Goal: Task Accomplishment & Management: Use online tool/utility

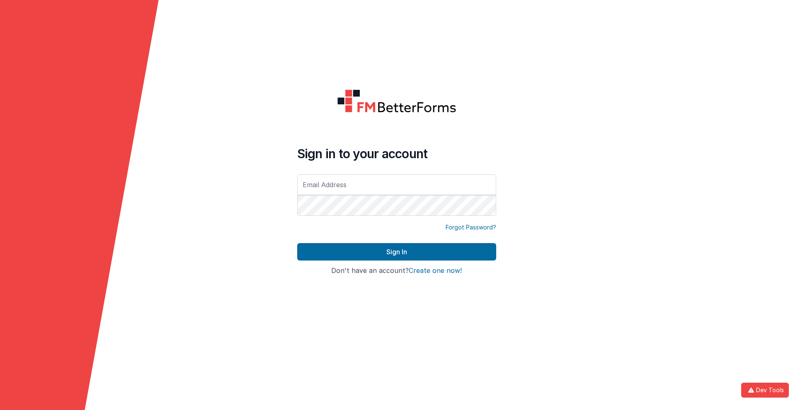
click at [396, 184] on input "text" at bounding box center [396, 185] width 199 height 21
type input "[PERSON_NAME][EMAIL_ADDRESS][DOMAIN_NAME]"
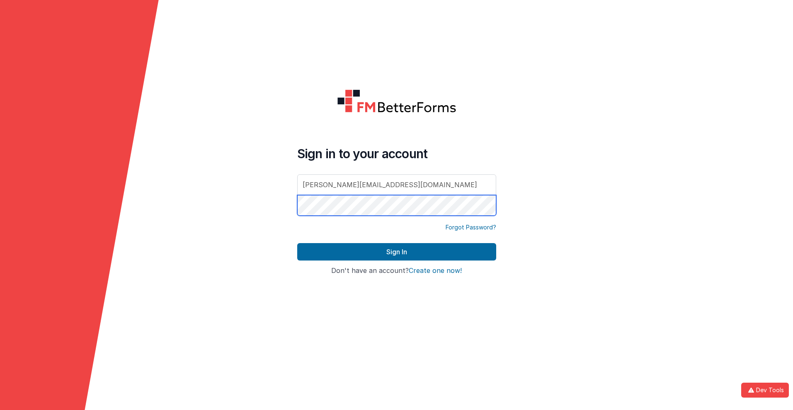
click at [297, 243] on button "Sign In" at bounding box center [396, 251] width 199 height 17
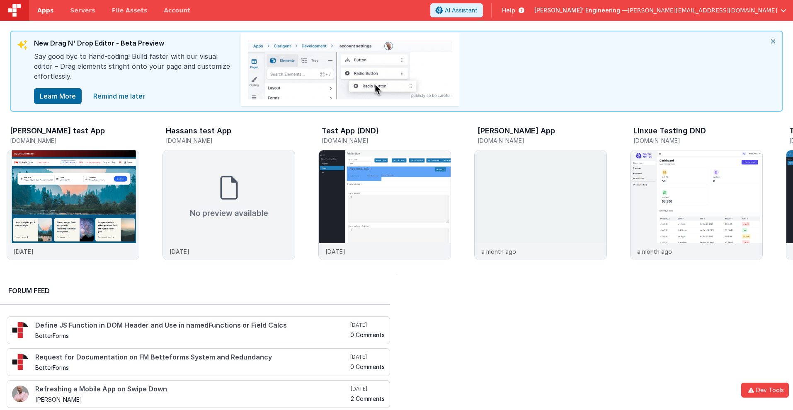
click at [45, 10] on span "Apps" at bounding box center [45, 10] width 16 height 8
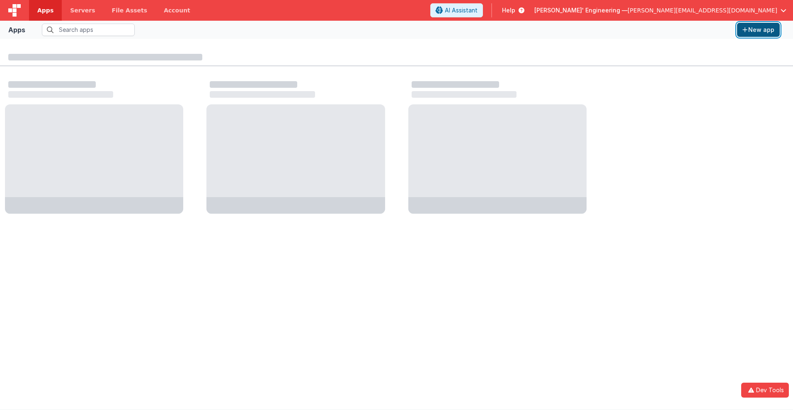
click at [758, 30] on button "New app" at bounding box center [758, 30] width 43 height 14
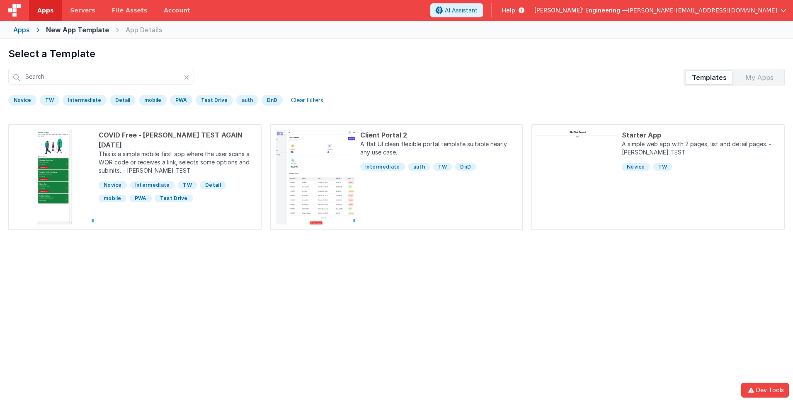
scroll to position [39, 0]
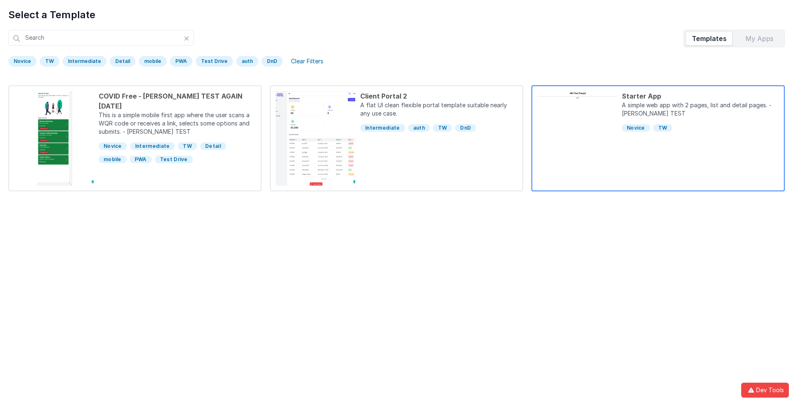
click at [700, 96] on div "Starter App" at bounding box center [700, 96] width 157 height 10
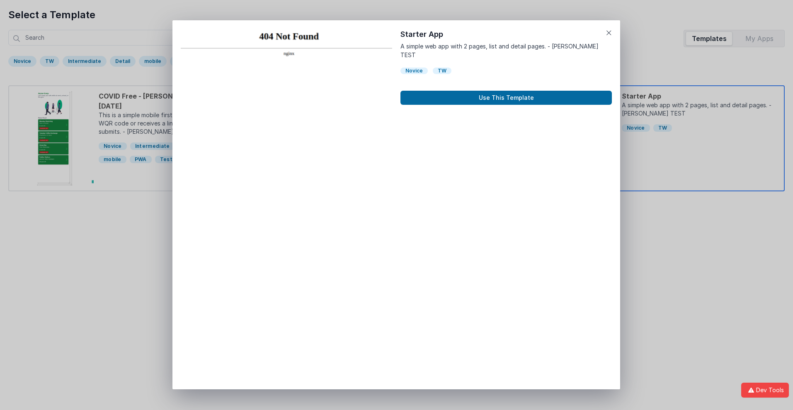
scroll to position [7, 0]
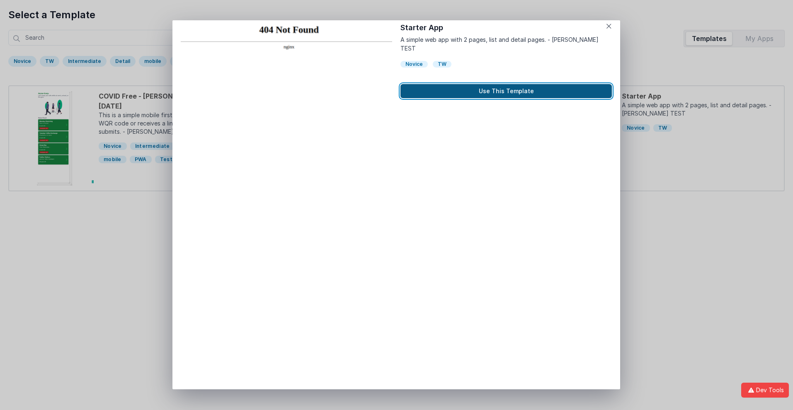
click at [506, 84] on button "Use This Template" at bounding box center [505, 91] width 211 height 14
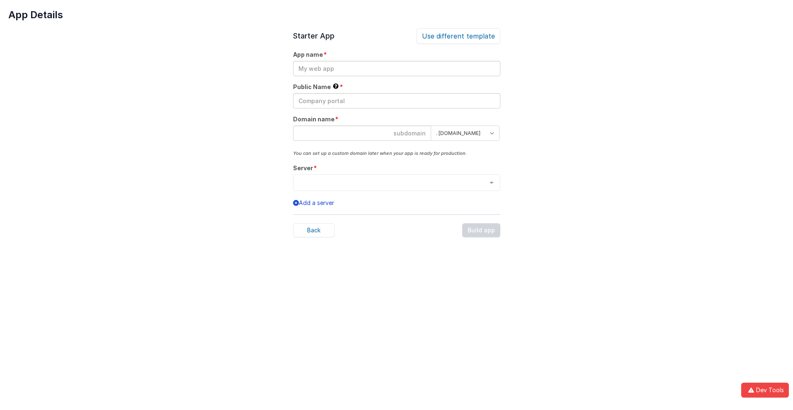
scroll to position [0, 0]
click at [396, 68] on input "text" at bounding box center [396, 68] width 207 height 15
type input "testapp131"
click at [396, 101] on input "text" at bounding box center [396, 100] width 207 height 15
type input "Test"
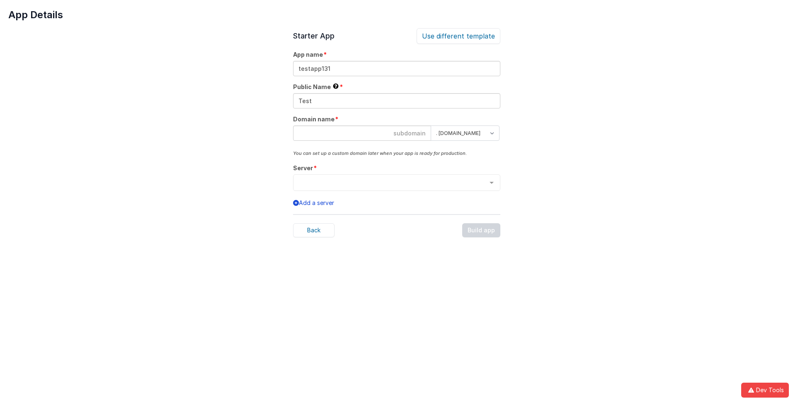
click at [362, 133] on input at bounding box center [362, 133] width 138 height 15
type input "testapp131"
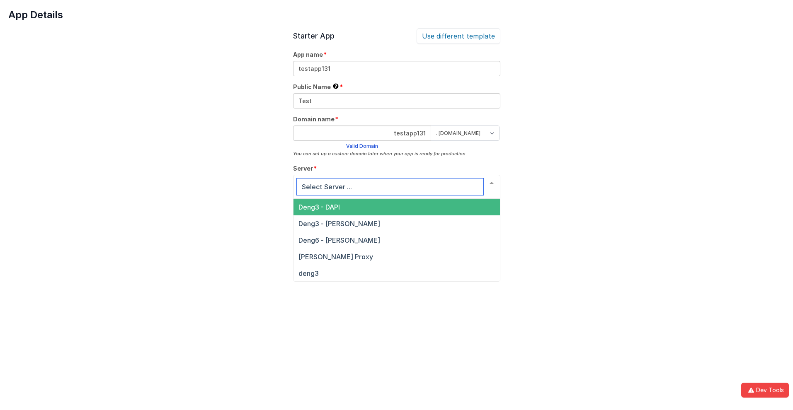
scroll to position [28, 0]
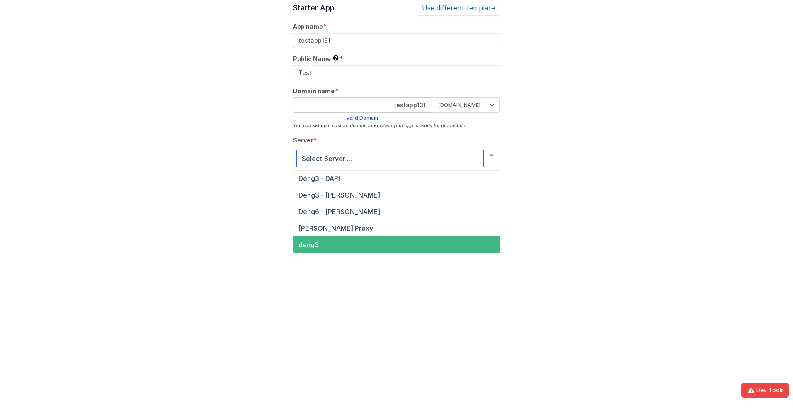
click at [308, 245] on span "deng3" at bounding box center [308, 245] width 20 height 8
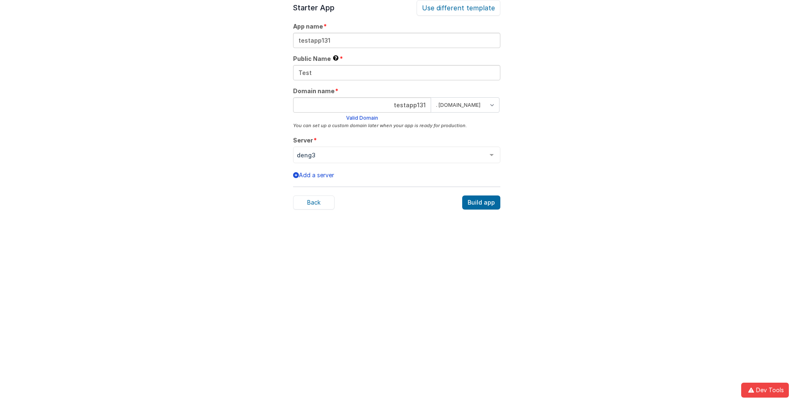
scroll to position [26, 0]
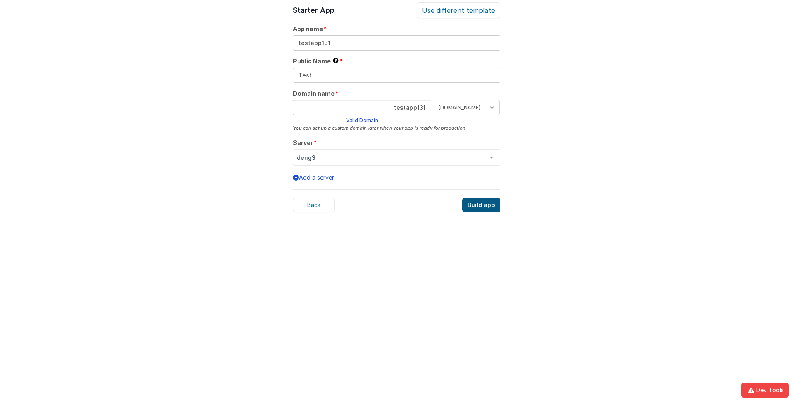
click at [482, 205] on div "Build app" at bounding box center [481, 205] width 38 height 14
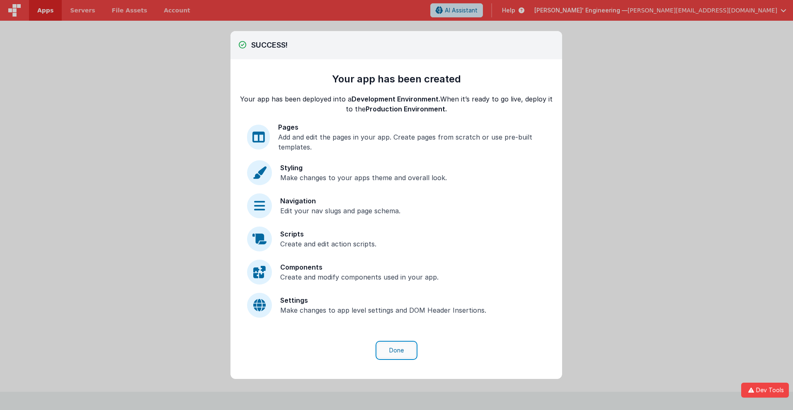
click at [396, 351] on button "Done" at bounding box center [396, 351] width 39 height 16
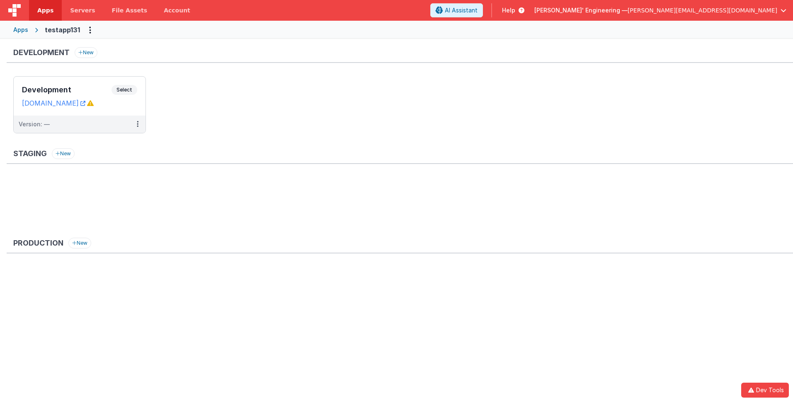
click at [45, 10] on span "Apps" at bounding box center [45, 10] width 16 height 8
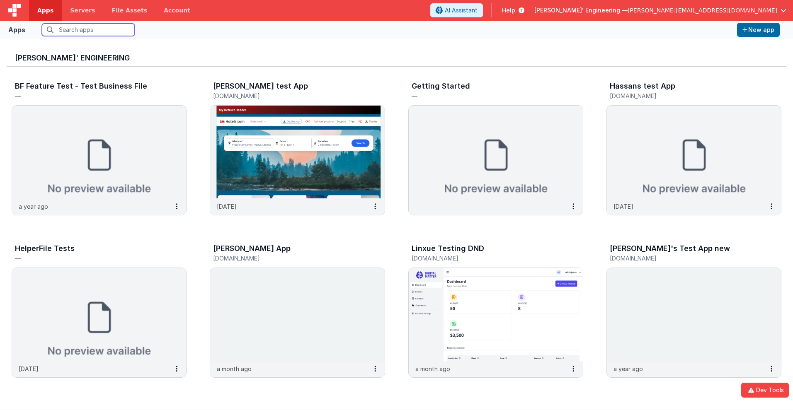
click at [88, 30] on input "text" at bounding box center [88, 30] width 93 height 12
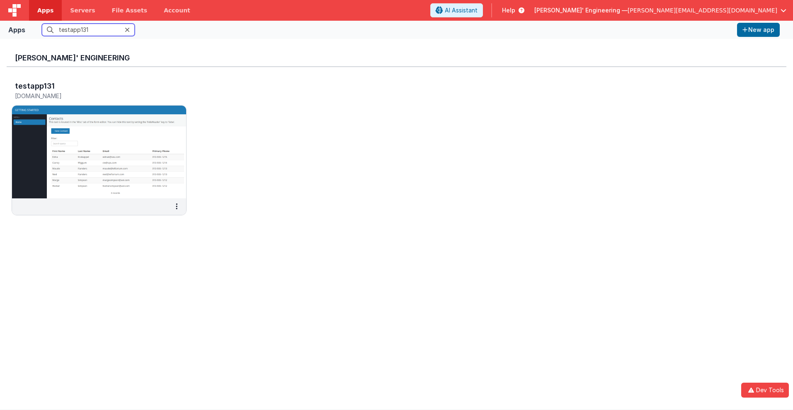
scroll to position [7, 0]
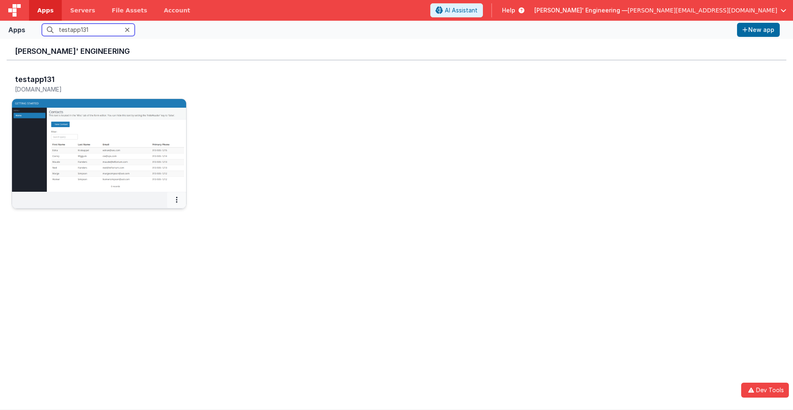
type input "testapp131"
click at [177, 200] on icon at bounding box center [177, 200] width 2 height 0
click at [157, 216] on link "Settings" at bounding box center [157, 216] width 57 height 15
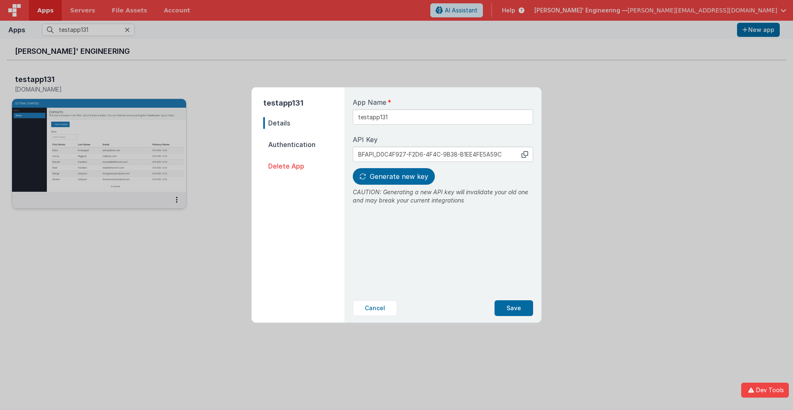
click at [304, 123] on span "Details" at bounding box center [303, 123] width 81 height 12
click at [415, 114] on input "testapp131" at bounding box center [443, 116] width 180 height 15
click at [525, 154] on icon at bounding box center [524, 154] width 7 height 7
click at [393, 177] on span "Generate new key" at bounding box center [399, 176] width 58 height 8
type input "BFAPI_72BF58A7-AC9C-6C44-B19B-86D20D81C0EB"
